Goal: Check status: Check status

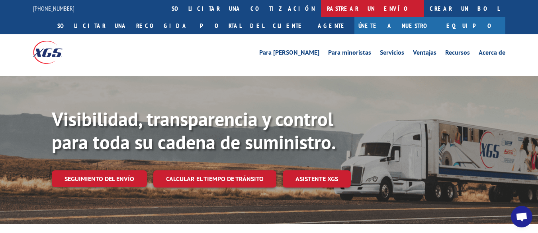
click at [327, 7] on font "rastrear un envío" at bounding box center [372, 8] width 91 height 8
click at [327, 11] on font "rastrear un envío" at bounding box center [372, 8] width 91 height 8
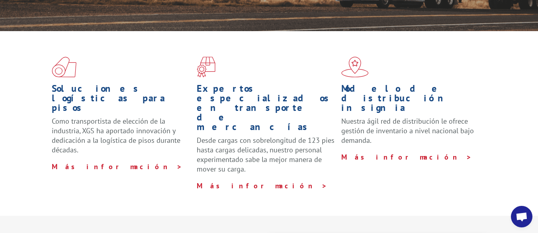
scroll to position [80, 0]
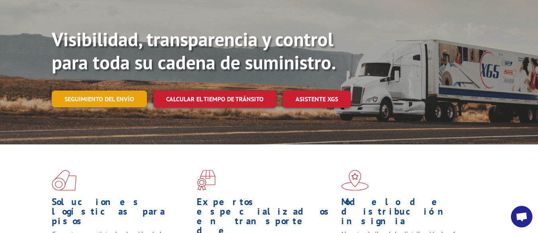
click at [98, 94] on link "Seguimiento del envío" at bounding box center [99, 98] width 95 height 17
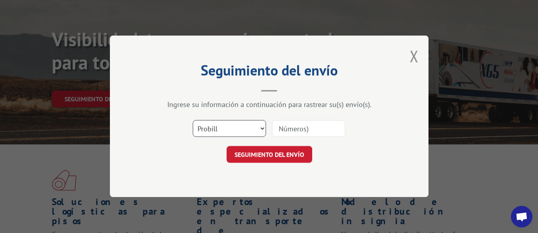
click at [246, 126] on select "Seleccione categoría... Probill BOL correos" at bounding box center [229, 128] width 73 height 17
click at [193, 120] on select "Seleccione categoría... Probill BOL correos" at bounding box center [229, 128] width 73 height 17
click at [303, 129] on input at bounding box center [308, 128] width 73 height 17
paste input "17587906"
type input "17587906"
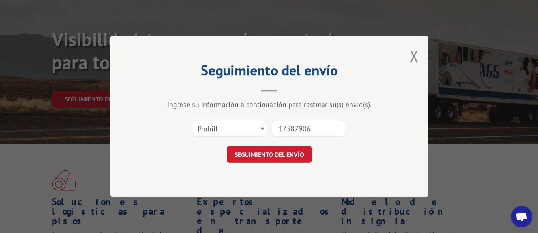
click at [298, 145] on form "Seleccione categoría... Probill BOL correos 17587906 SEGUIMIENTO DEL ENVÍO" at bounding box center [269, 139] width 239 height 47
click at [272, 163] on div "Seguimiento del envío Ingrese su información a continuación para rastrear su(s)…" at bounding box center [269, 115] width 319 height 161
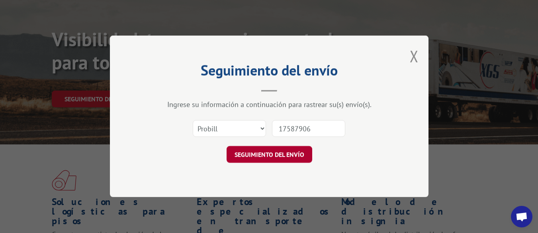
click at [257, 155] on font "SEGUIMIENTO DEL ENVÍO" at bounding box center [269, 155] width 70 height 8
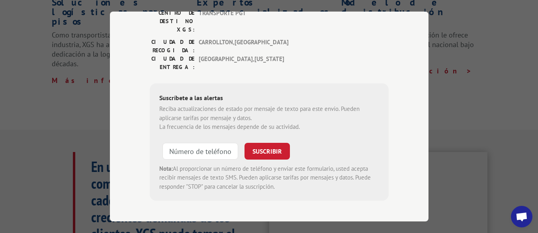
scroll to position [0, 0]
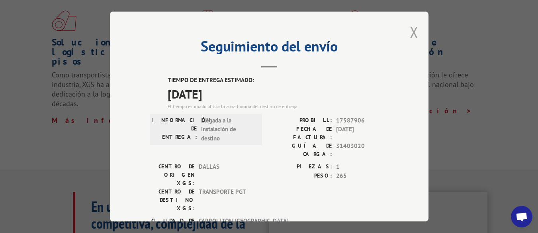
click at [410, 28] on button "Cerrar modal" at bounding box center [414, 32] width 9 height 21
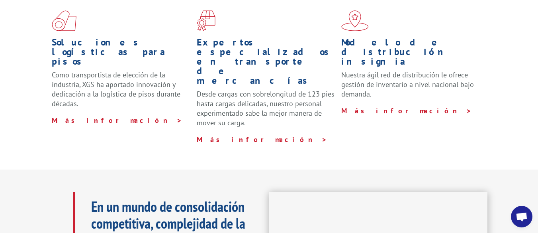
scroll to position [62, 0]
